Goal: Navigation & Orientation: Find specific page/section

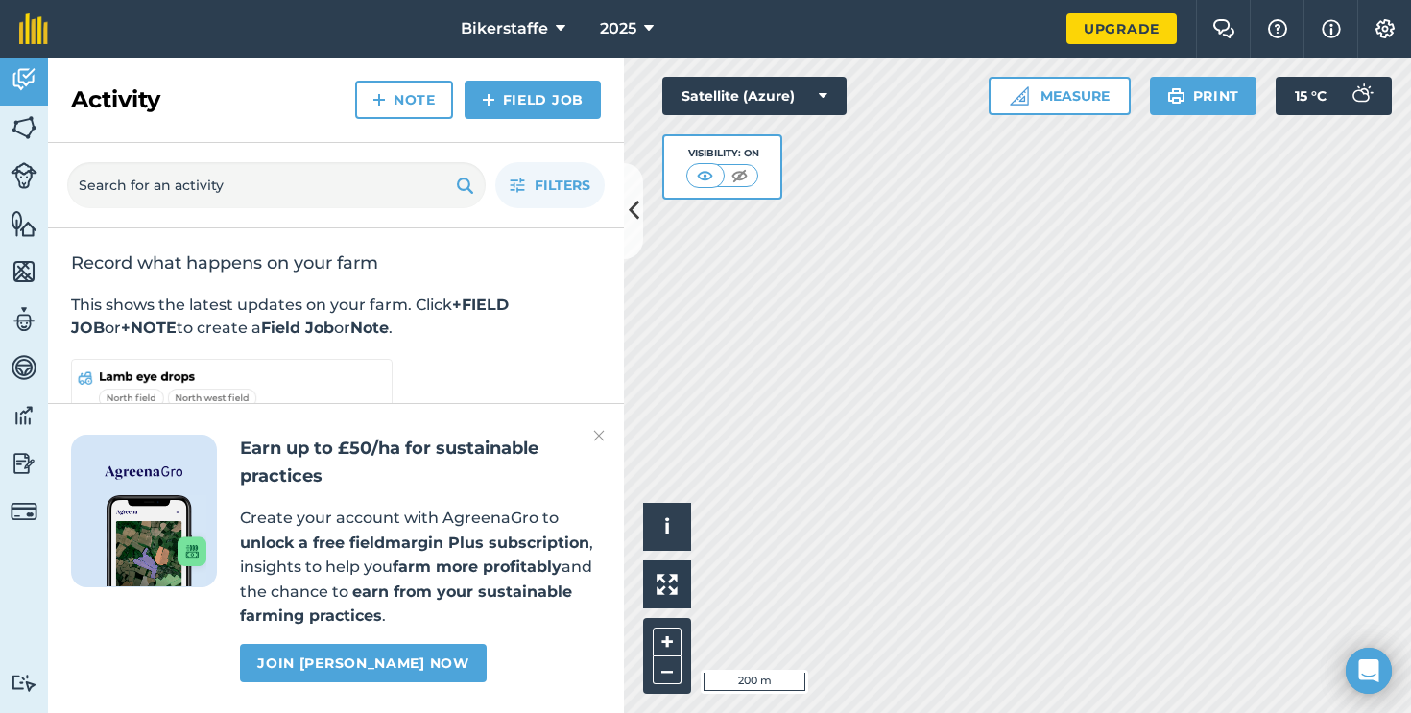
click at [613, 311] on div "Activity Fields Livestock Features Maps Team Vehicles Data Reporting Billing Tu…" at bounding box center [705, 385] width 1411 height 655
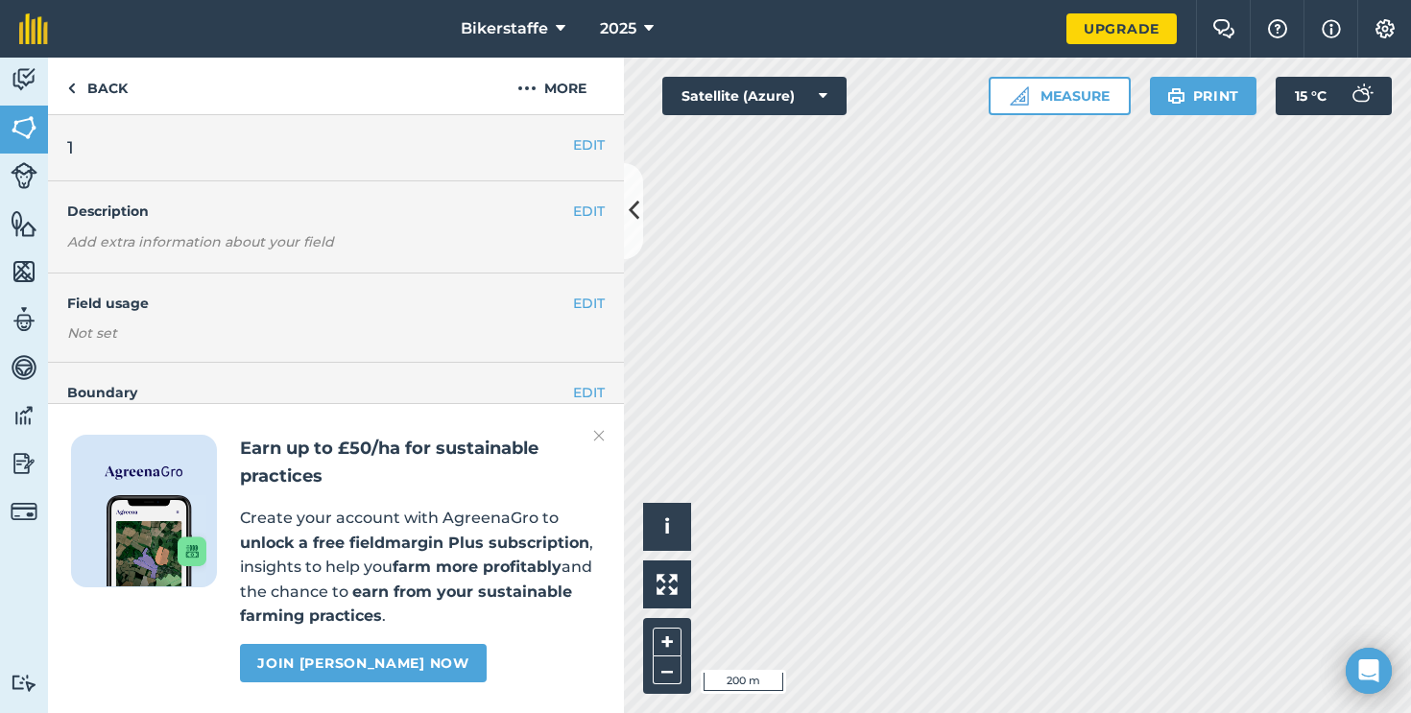
click at [14, 137] on img at bounding box center [24, 127] width 27 height 29
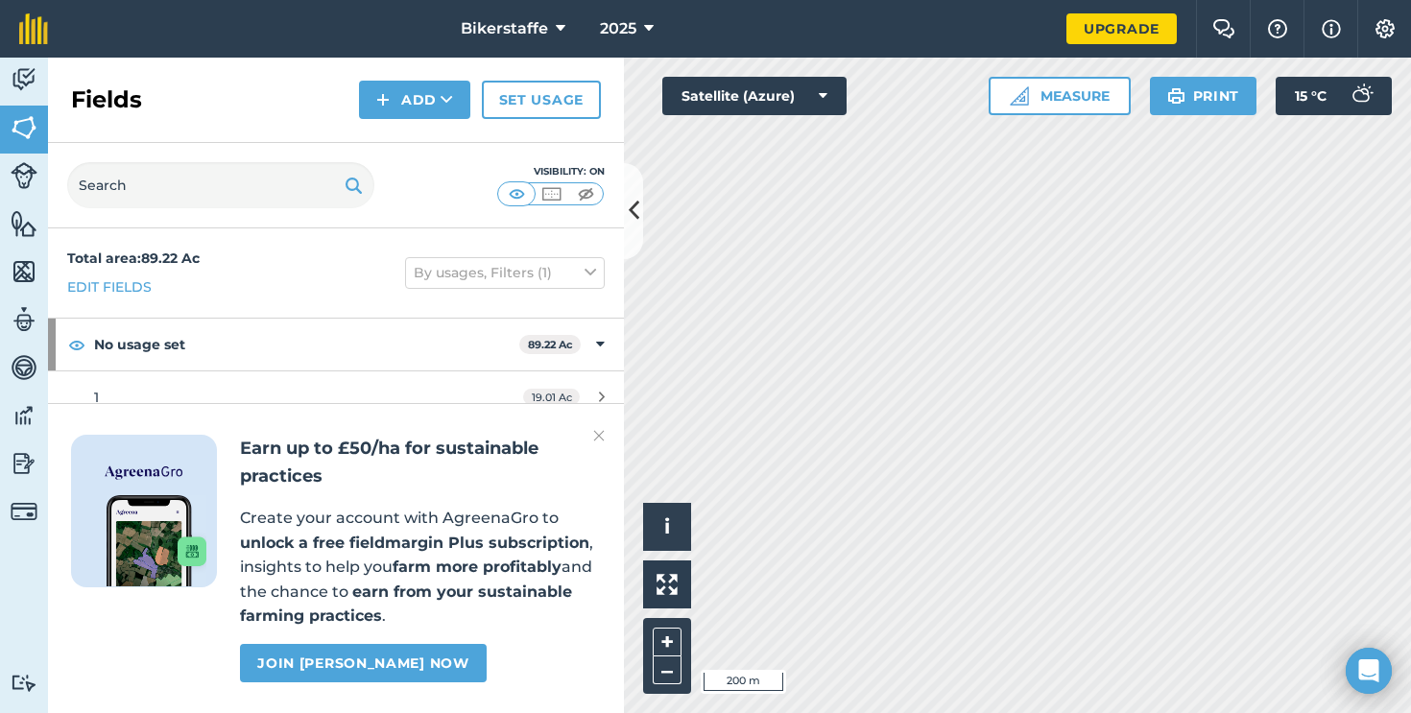
click at [600, 435] on img at bounding box center [599, 435] width 12 height 23
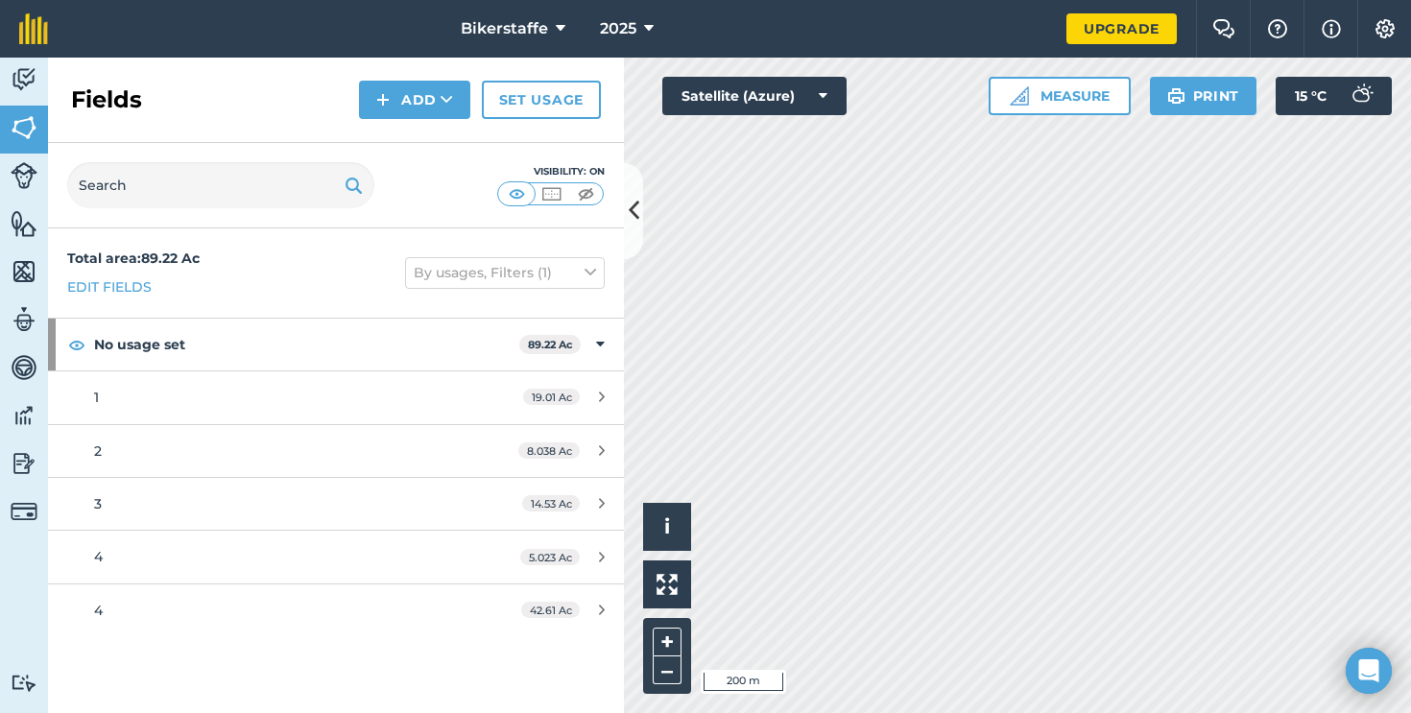
click at [386, 593] on link "4 42.61 Ac" at bounding box center [336, 610] width 576 height 52
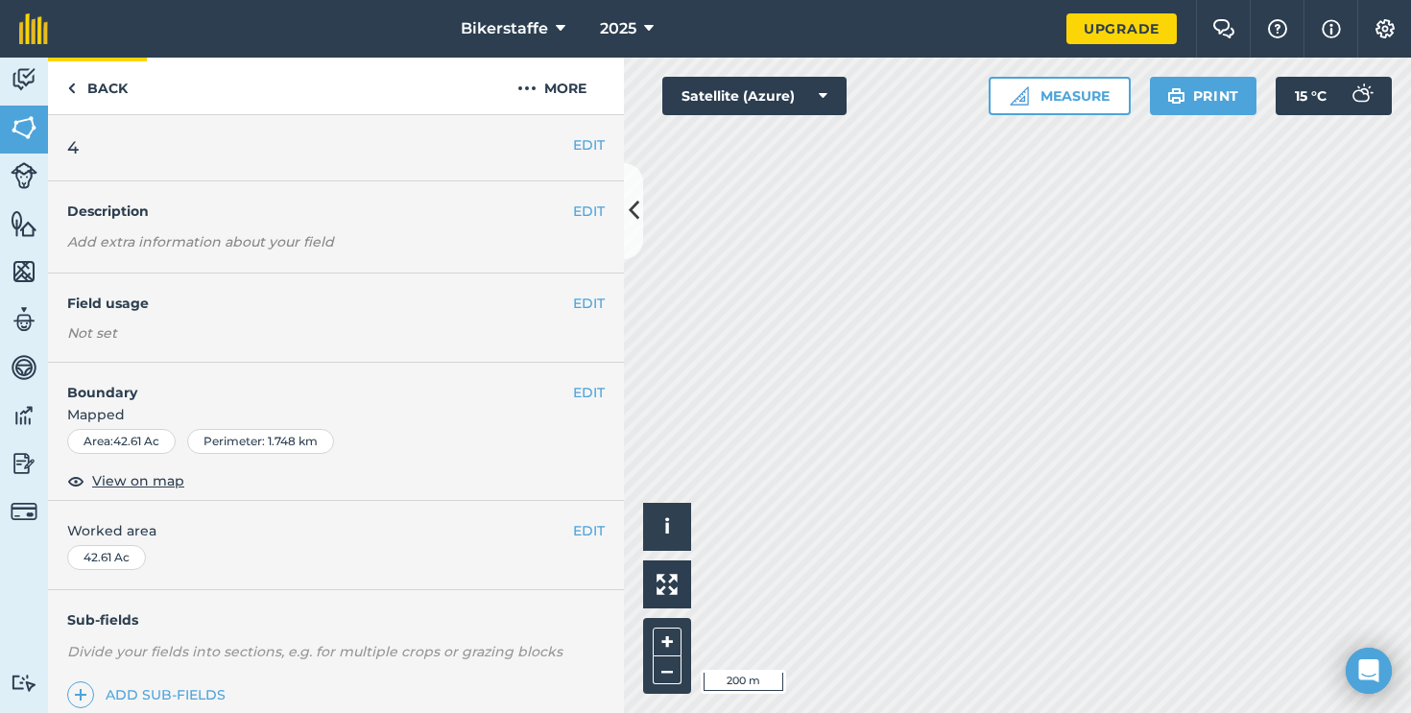
click at [90, 59] on link "Back" at bounding box center [97, 86] width 99 height 57
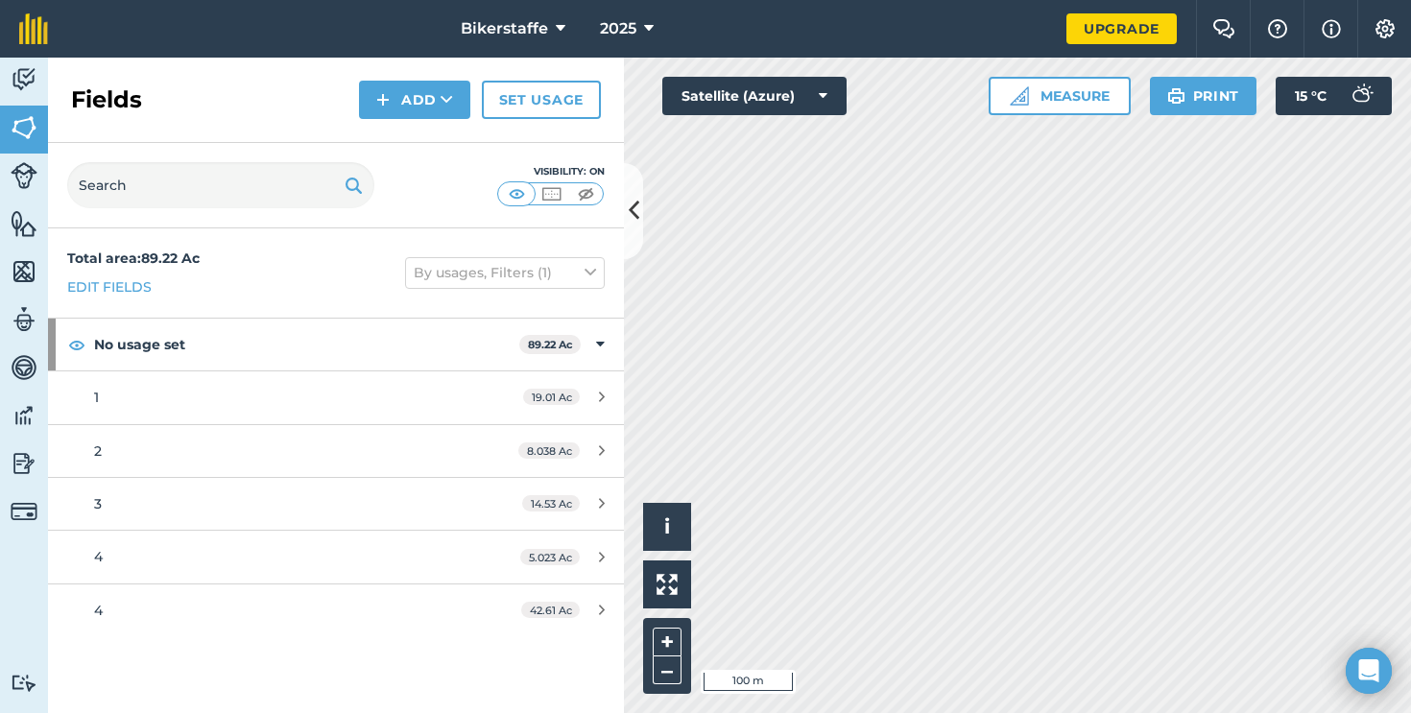
click at [1014, 712] on html "Bikerstaffe 2025 Upgrade Farm Chat Help Info Settings Map printing is not avail…" at bounding box center [705, 356] width 1411 height 713
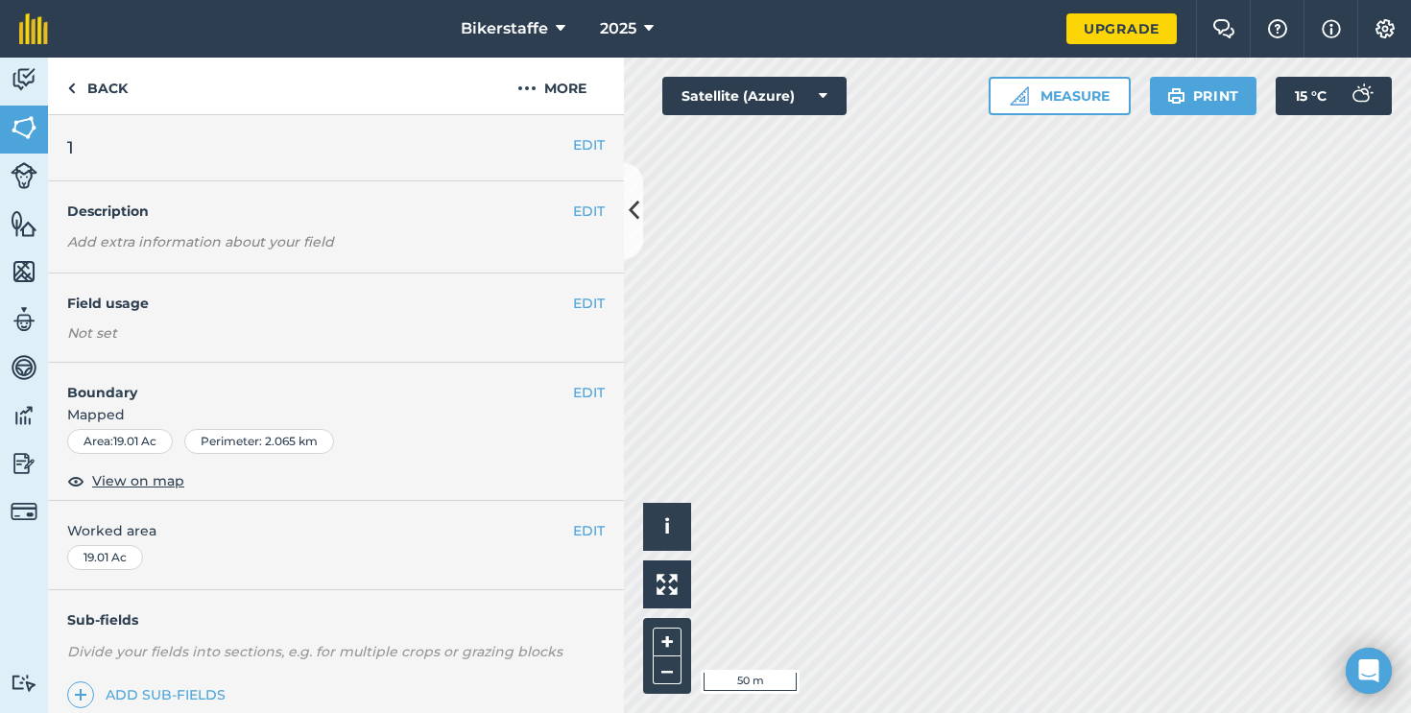
click at [793, 712] on html "Bikerstaffe 2025 Upgrade Farm Chat Help Info Settings Map printing is not avail…" at bounding box center [705, 356] width 1411 height 713
click at [1107, 712] on html "Bikerstaffe 2025 Upgrade Farm Chat Help Info Settings Map printing is not avail…" at bounding box center [705, 356] width 1411 height 713
